Goal: Entertainment & Leisure: Consume media (video, audio)

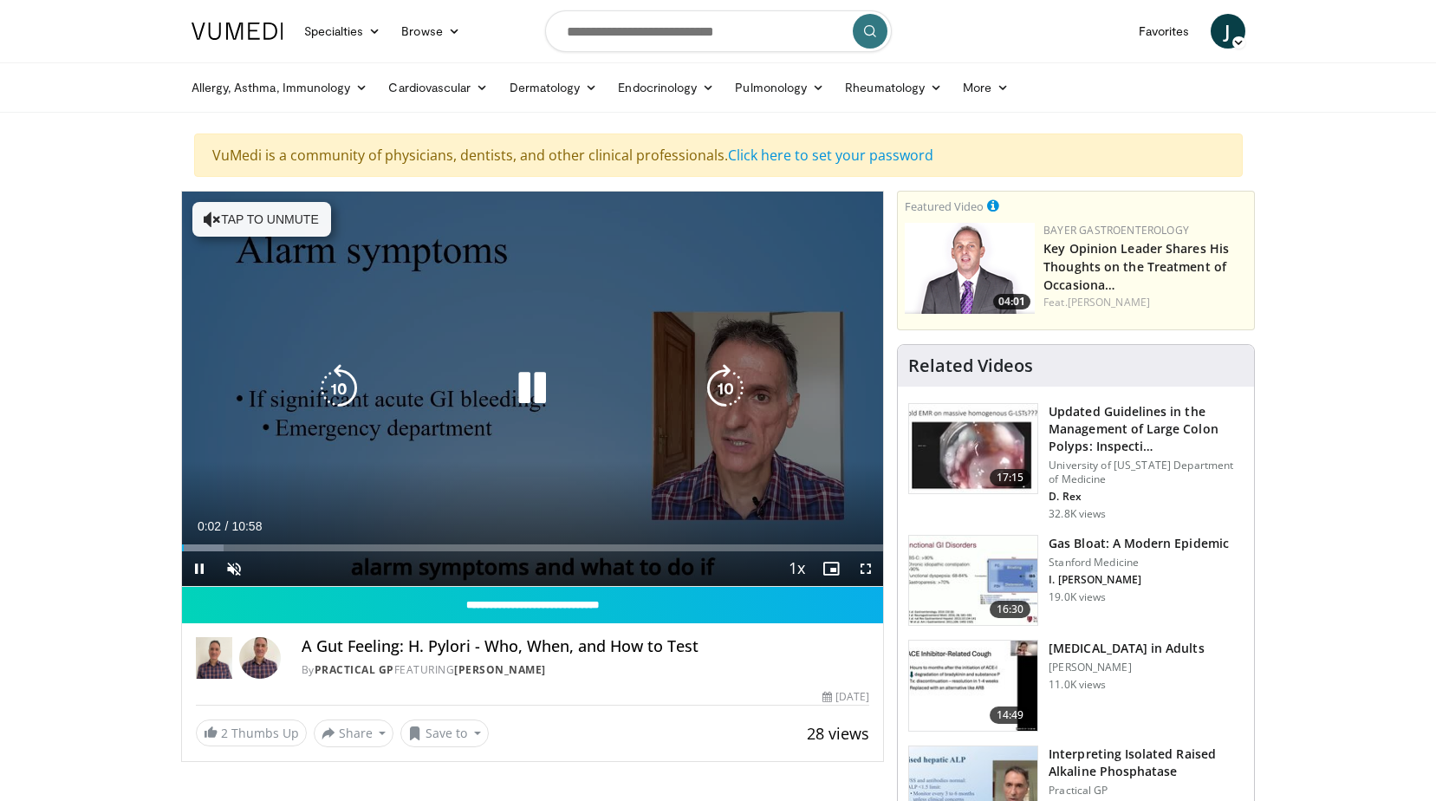
click at [527, 393] on icon "Video Player" at bounding box center [532, 388] width 49 height 49
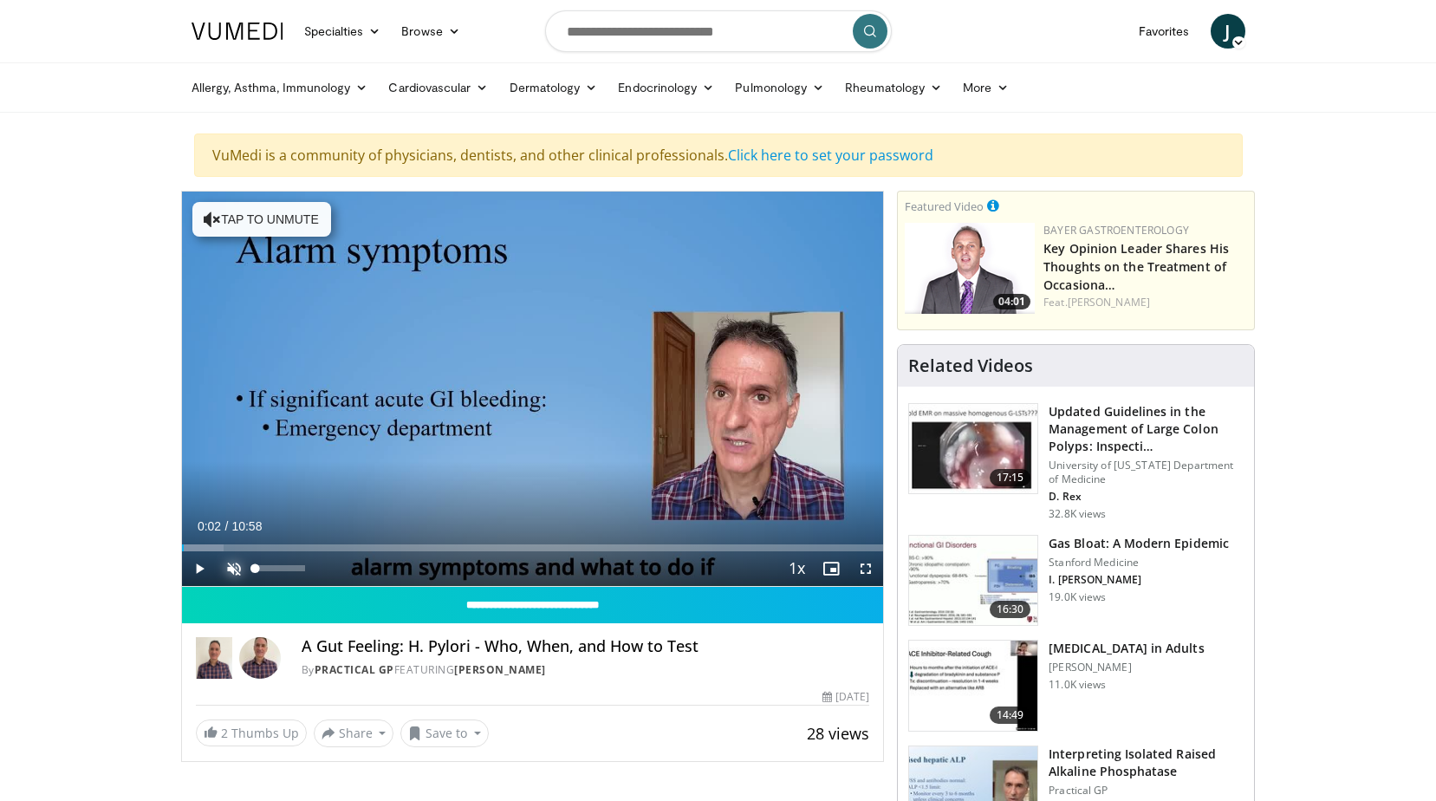
click at [235, 564] on span "Video Player" at bounding box center [234, 568] width 35 height 35
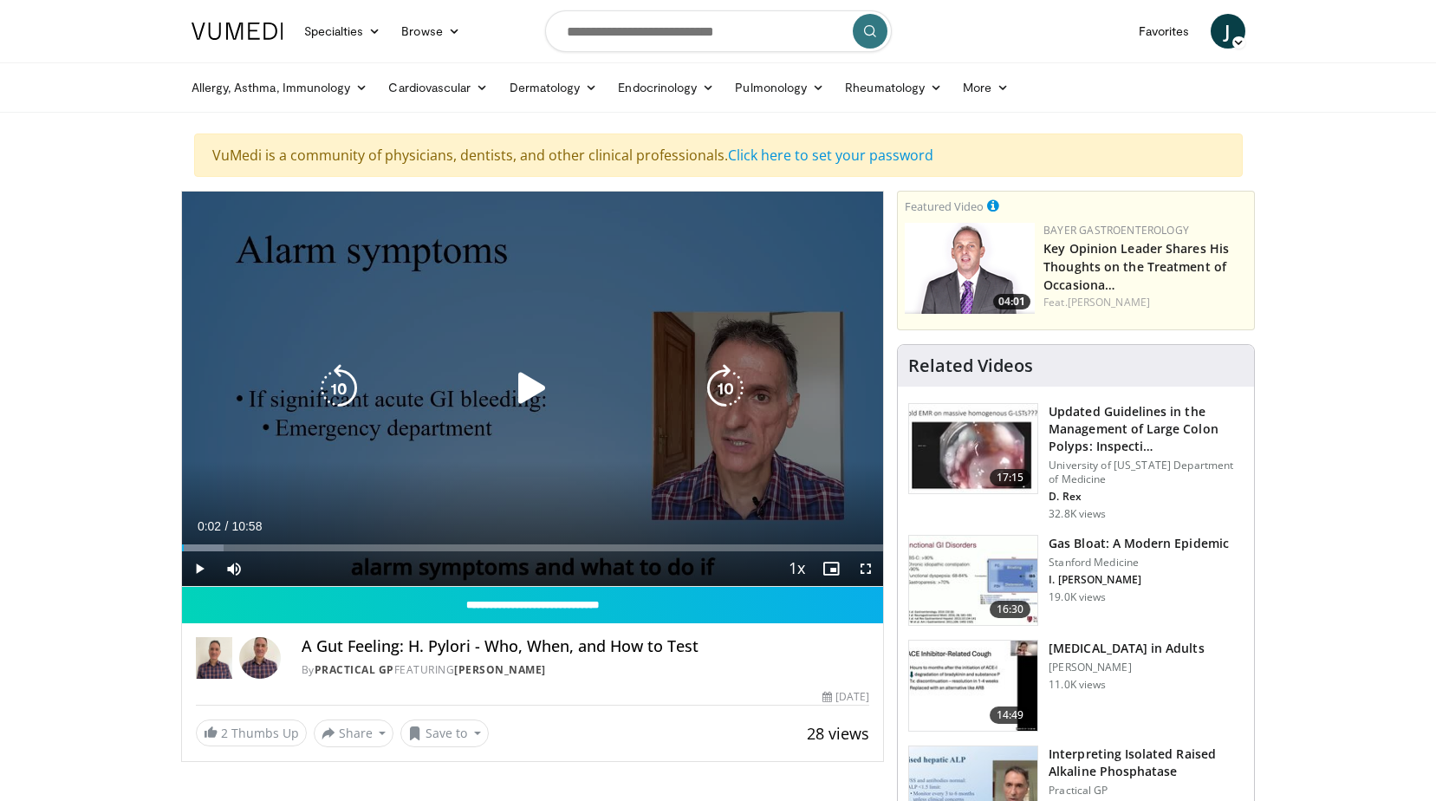
click at [533, 378] on icon "Video Player" at bounding box center [532, 388] width 49 height 49
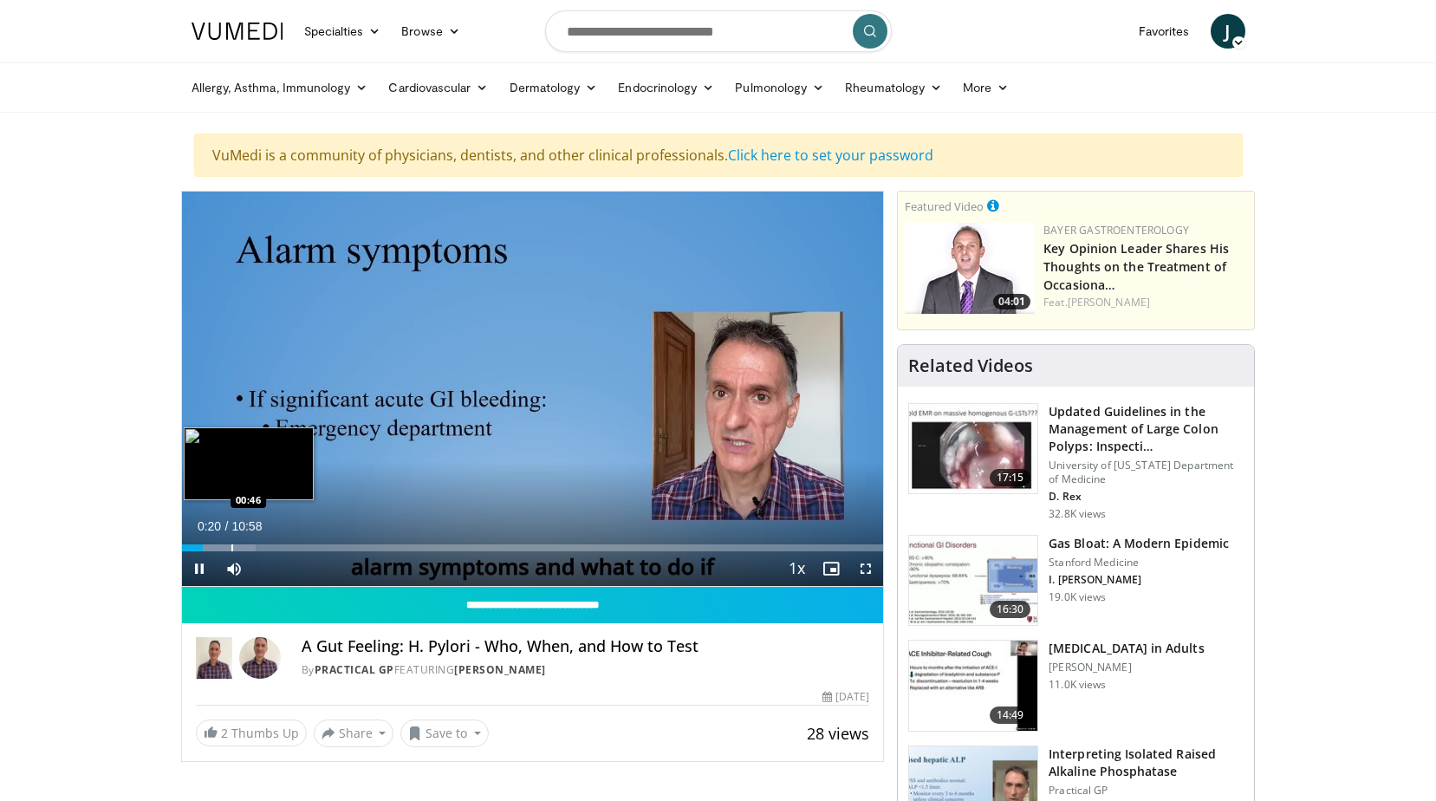
click at [231, 541] on div "Loaded : 10.60% 00:20 00:46" at bounding box center [533, 543] width 702 height 16
click at [269, 546] on div "Progress Bar" at bounding box center [270, 547] width 2 height 7
click at [297, 545] on div "Progress Bar" at bounding box center [298, 547] width 2 height 7
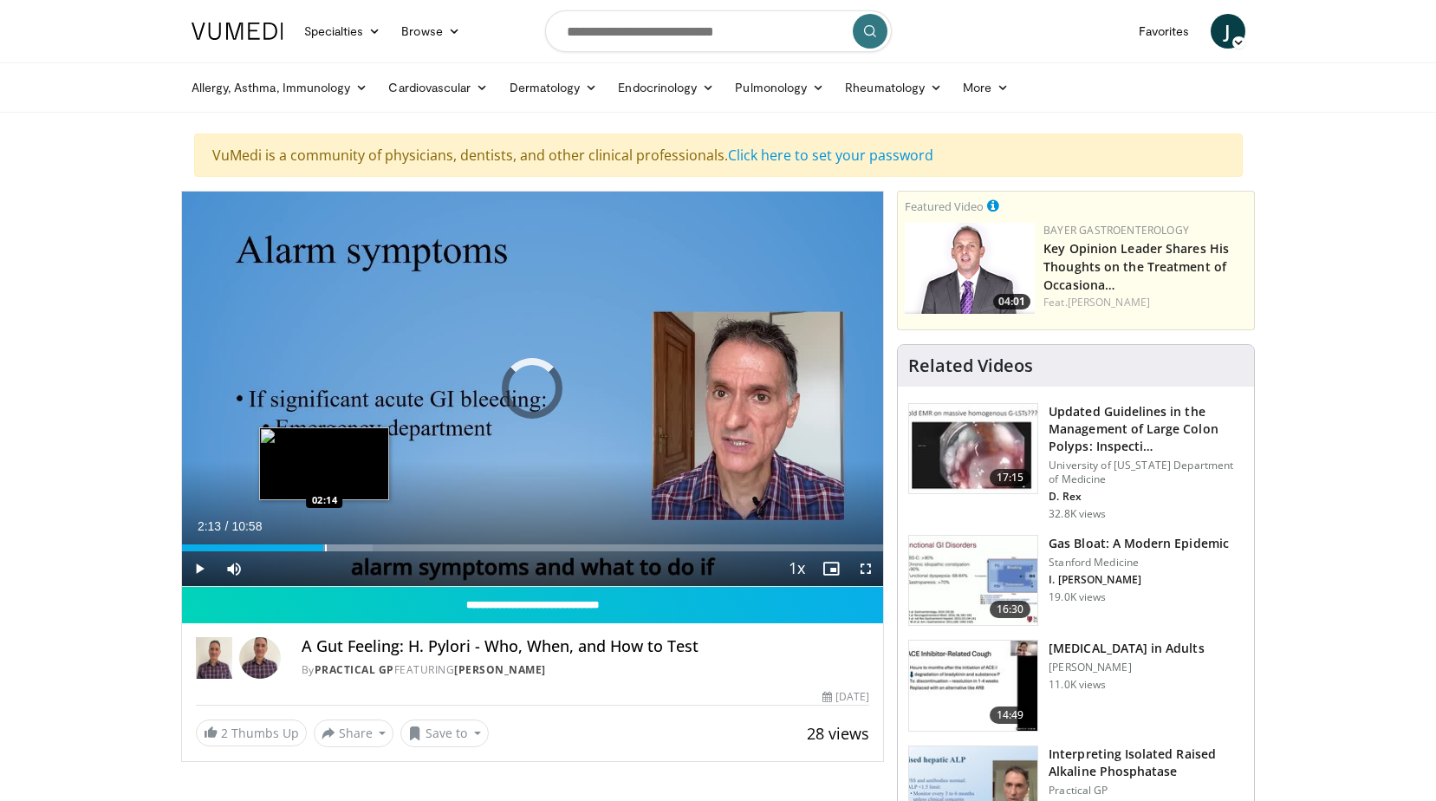
click at [325, 546] on div "Progress Bar" at bounding box center [326, 547] width 2 height 7
click at [298, 547] on div "Progress Bar" at bounding box center [299, 547] width 2 height 7
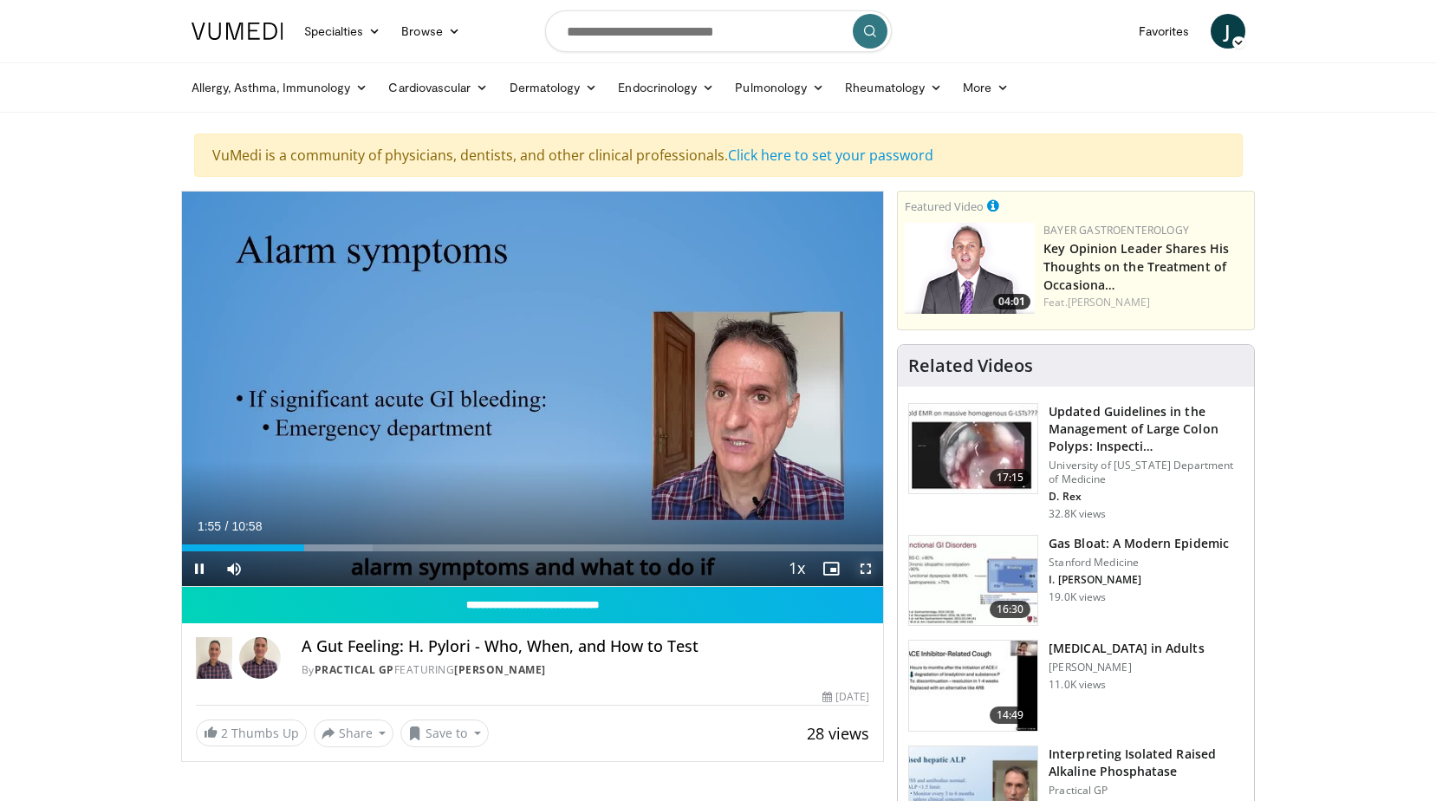
click at [866, 567] on span "Video Player" at bounding box center [865, 568] width 35 height 35
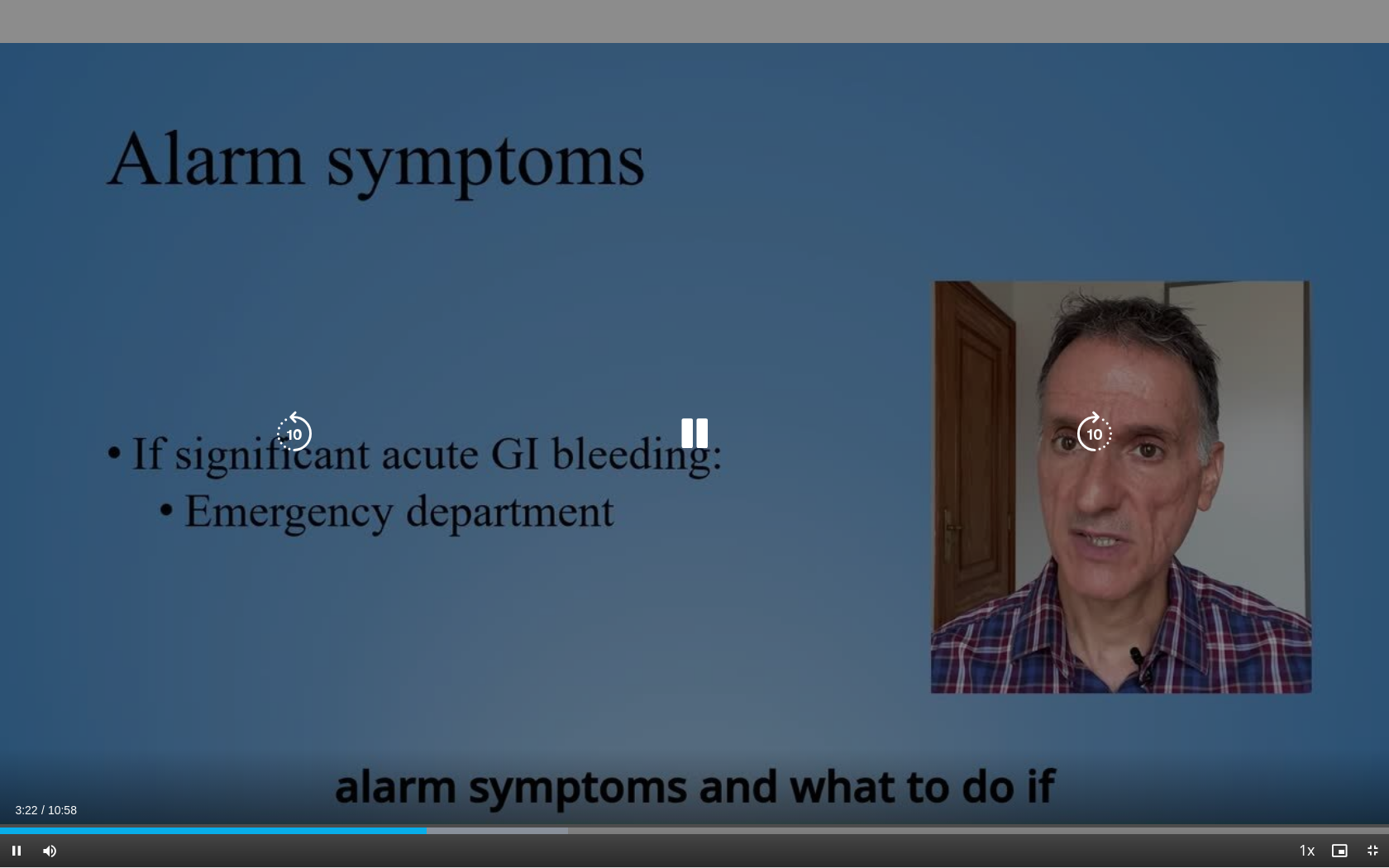
click at [470, 763] on video-js "**********" at bounding box center [694, 434] width 1389 height 868
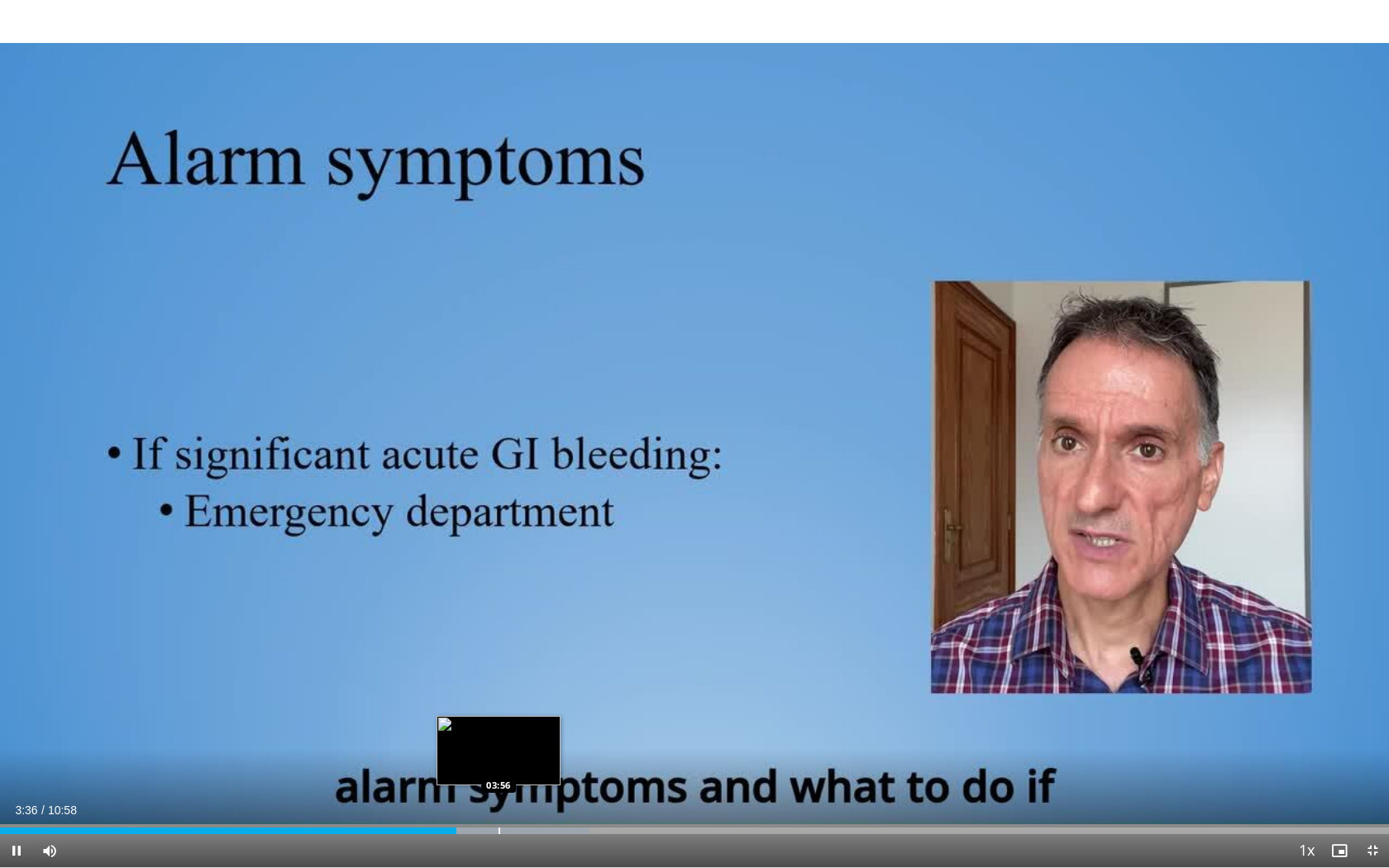
click at [499, 763] on video-js "**********" at bounding box center [694, 434] width 1389 height 868
click at [503, 763] on div "Progress Bar" at bounding box center [504, 831] width 2 height 7
click at [565, 763] on div "Progress Bar" at bounding box center [566, 831] width 2 height 7
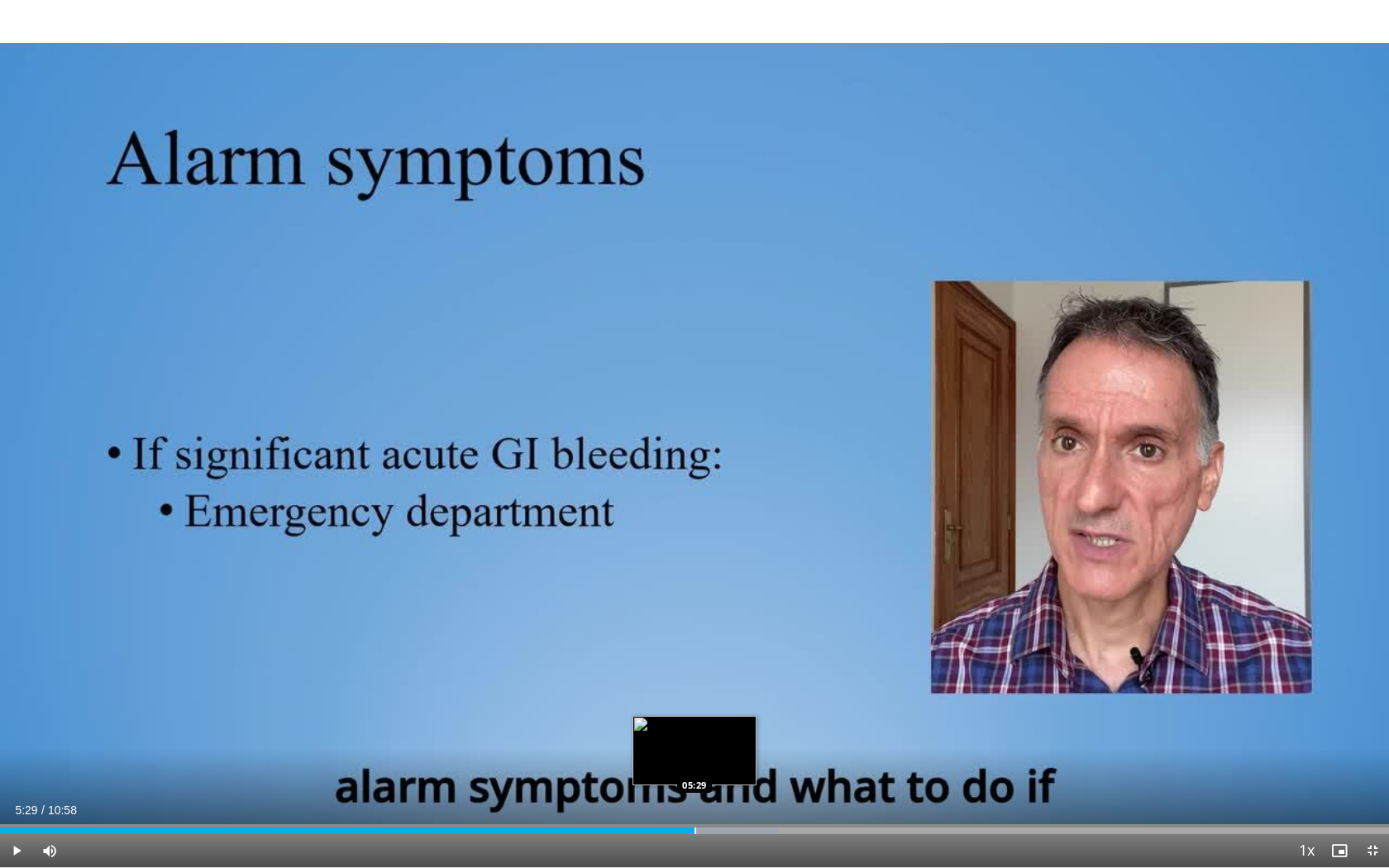
click at [694, 763] on div "Loaded : 56.06% 05:07 05:29" at bounding box center [694, 826] width 1389 height 15
click at [755, 763] on div "Loaded : 60.61% 05:58 05:57" at bounding box center [694, 826] width 1389 height 15
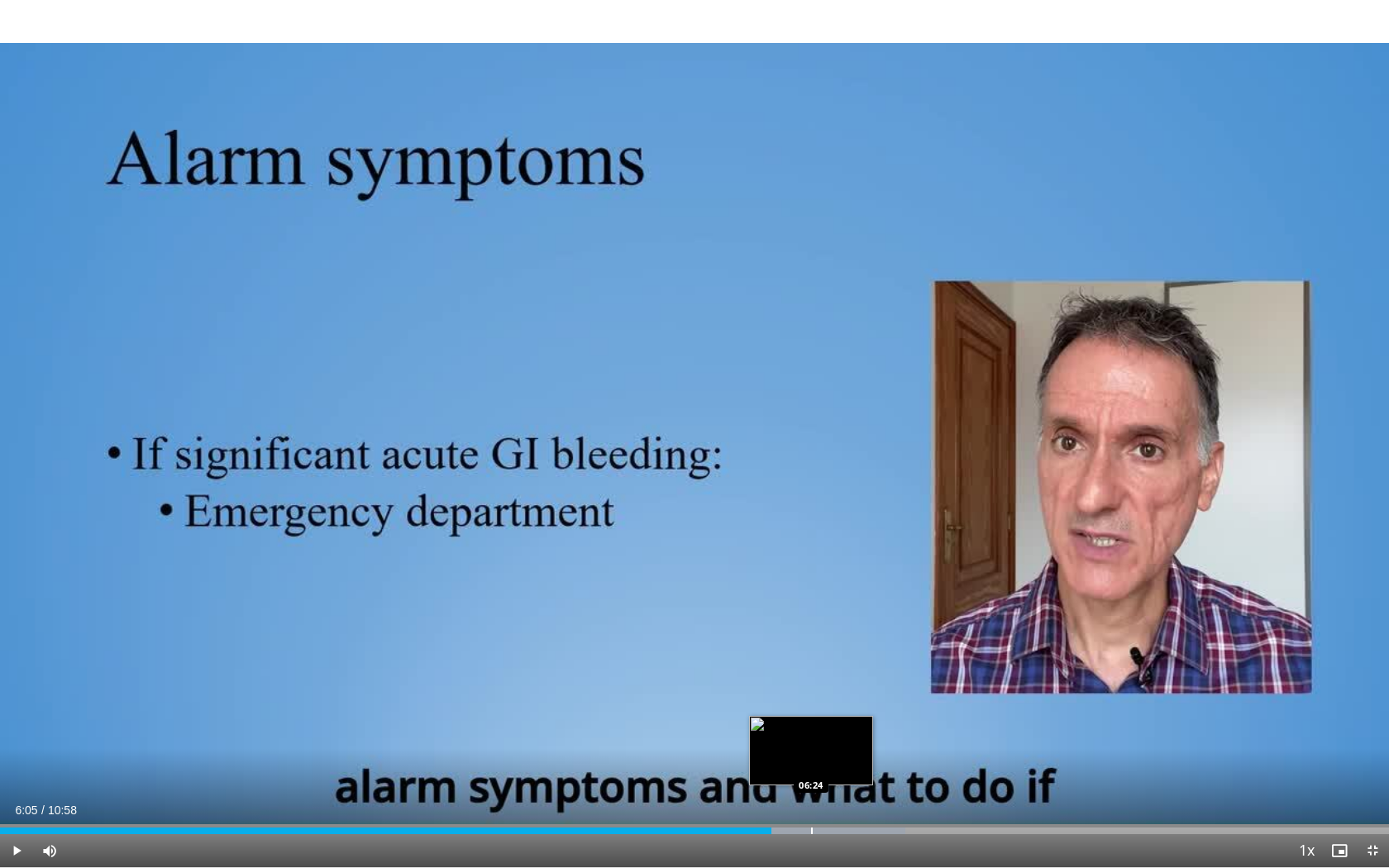
click at [811, 763] on div "Loaded : 65.16% 06:05 06:24" at bounding box center [694, 826] width 1389 height 15
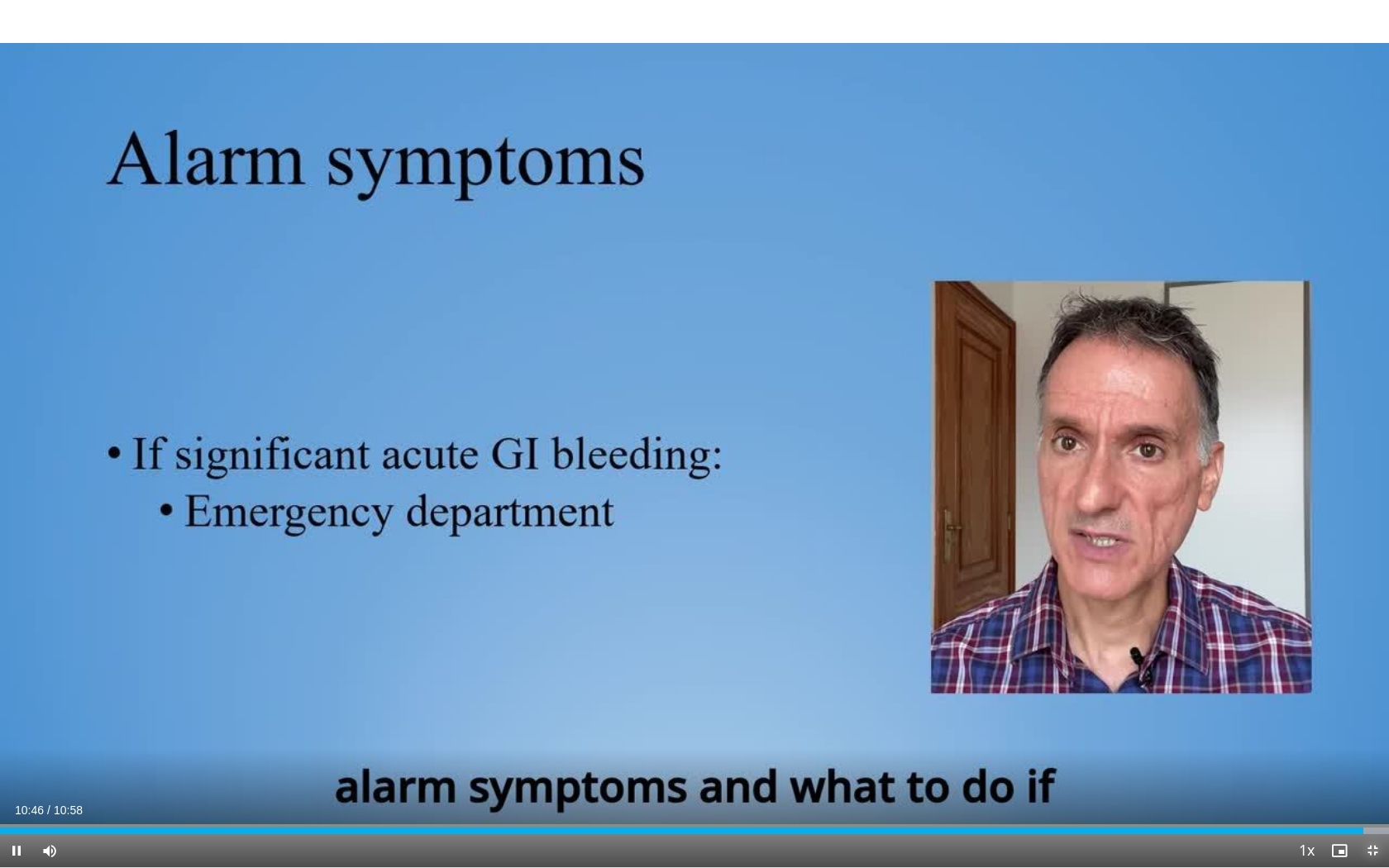
click at [1367, 763] on span "Video Player" at bounding box center [1372, 850] width 33 height 33
